Goal: Information Seeking & Learning: Learn about a topic

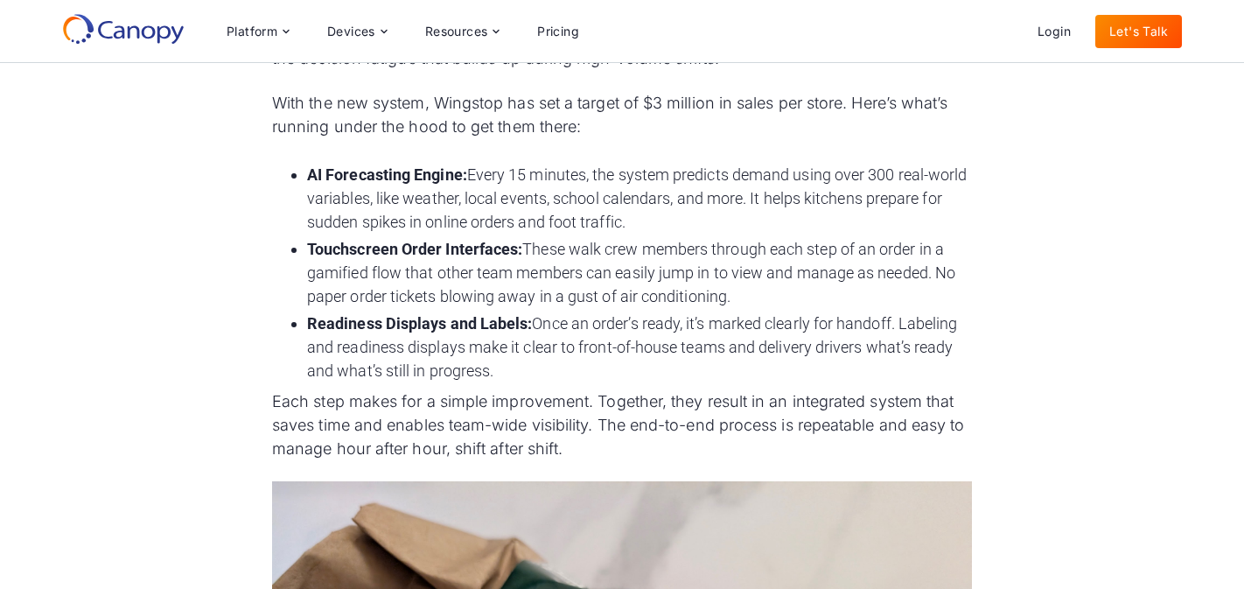
scroll to position [1975, 0]
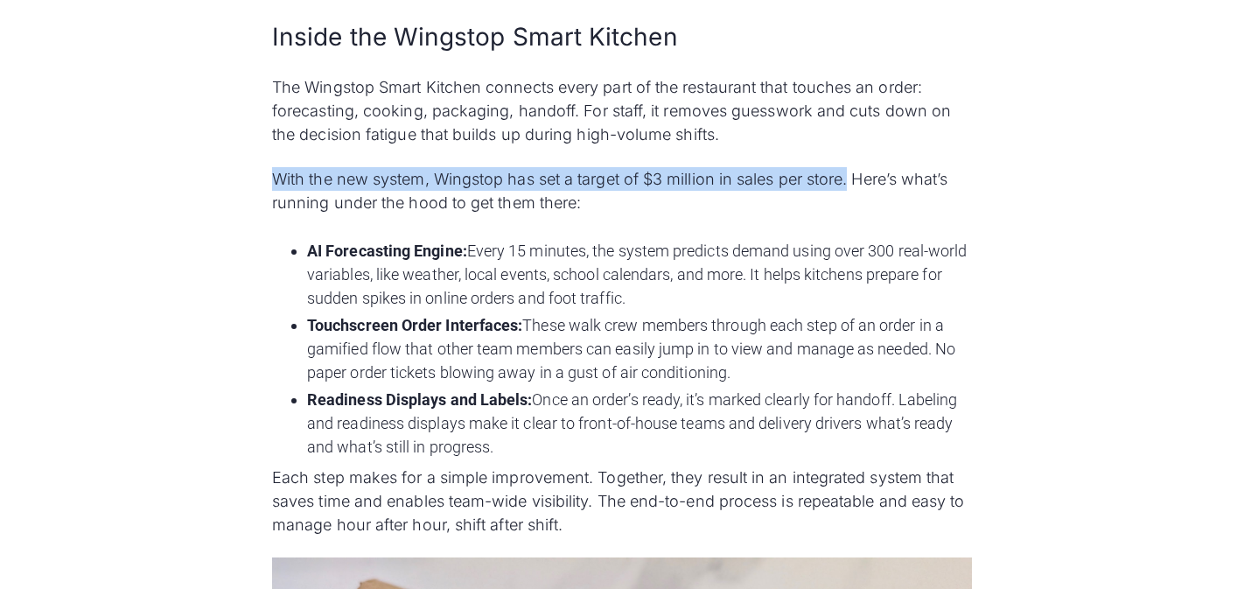
drag, startPoint x: 270, startPoint y: 178, endPoint x: 854, endPoint y: 186, distance: 583.5
copy p "With the new system, Wingstop has set a target of $3 million in sales per store."
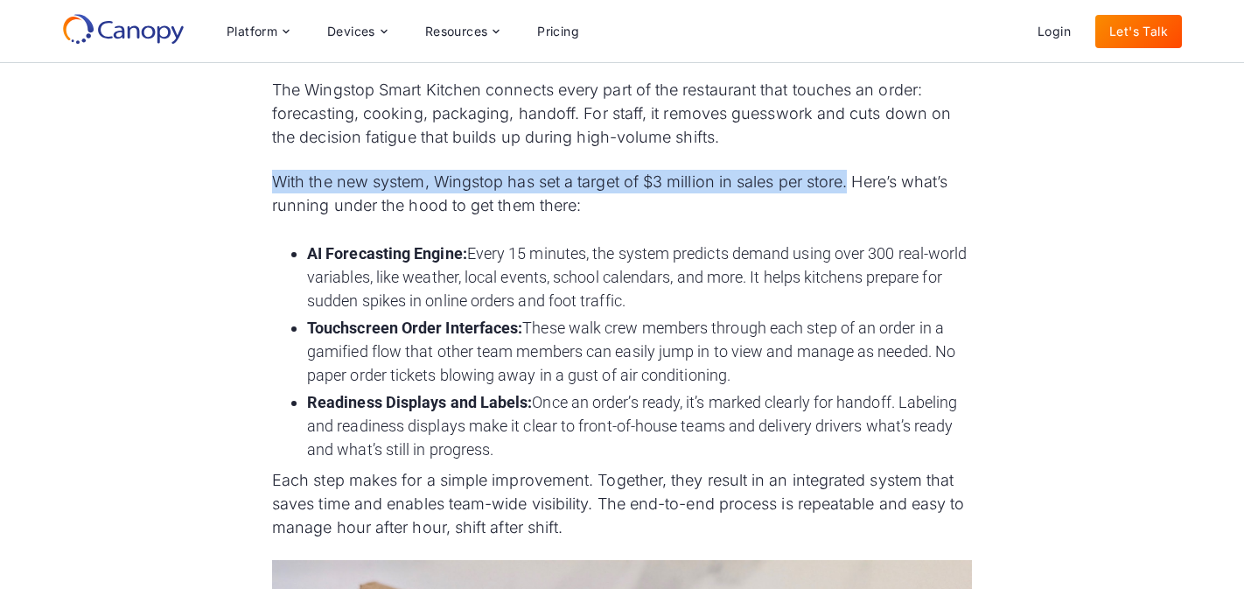
scroll to position [1977, 0]
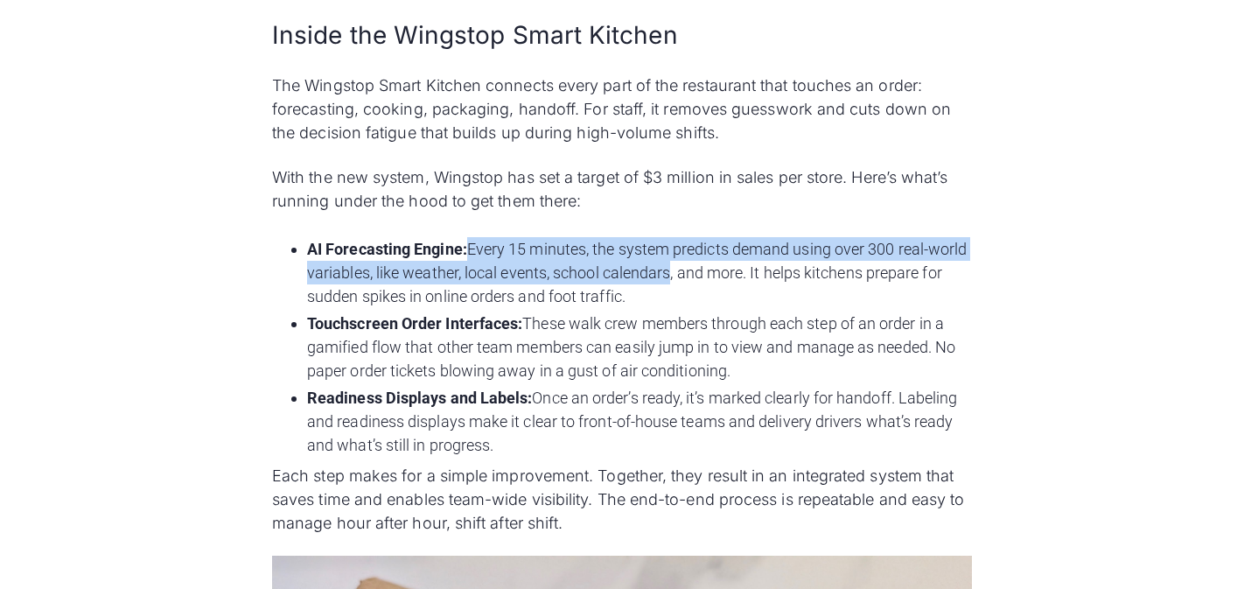
drag, startPoint x: 471, startPoint y: 248, endPoint x: 715, endPoint y: 265, distance: 244.6
click at [715, 265] on li "AI Forecasting Engine: Every 15 minutes, the system predicts demand using over …" at bounding box center [639, 272] width 665 height 71
copy li "Every 15 minutes, the system predicts demand using over 300 real-world variable…"
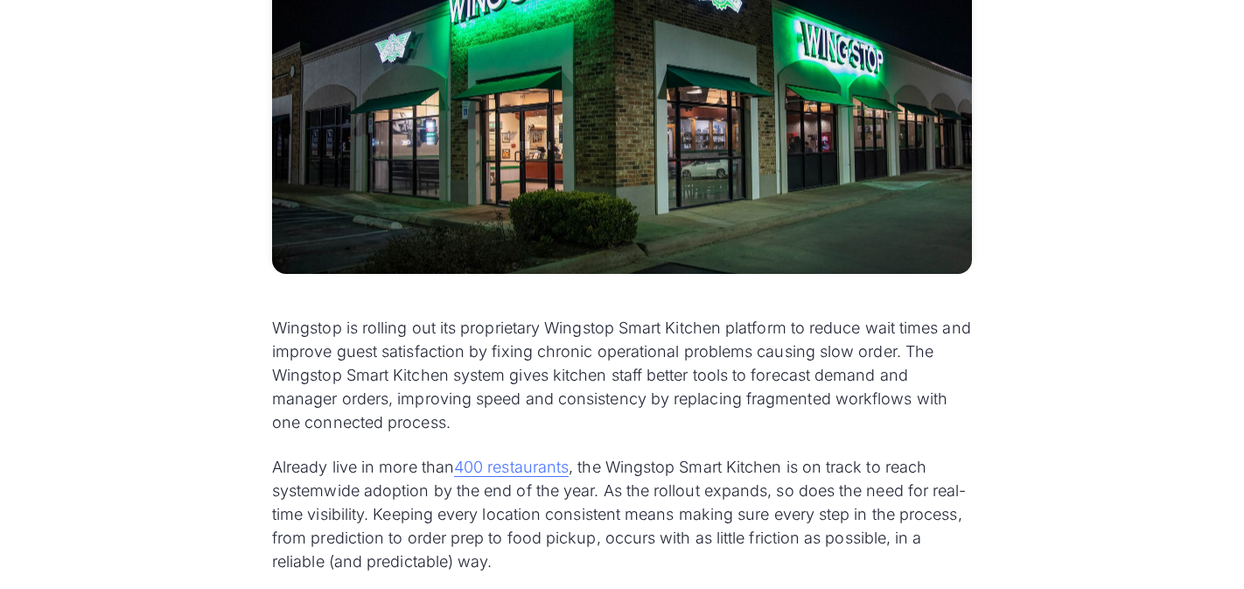
scroll to position [625, 0]
